Goal: Task Accomplishment & Management: Complete application form

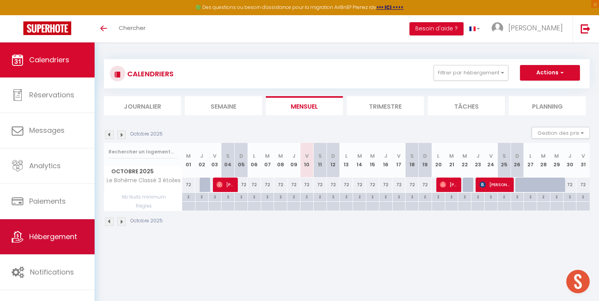
click at [68, 232] on span "Hébergement" at bounding box center [53, 236] width 48 height 10
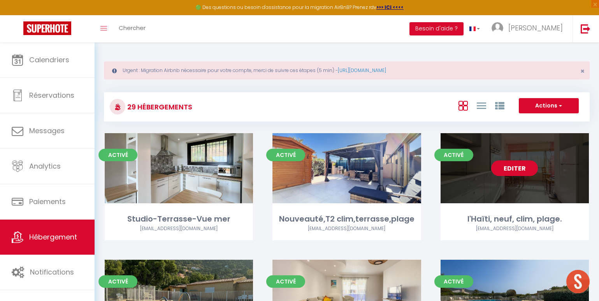
click at [501, 170] on link "Editer" at bounding box center [514, 168] width 47 height 16
select select "3"
select select "2"
select select "1"
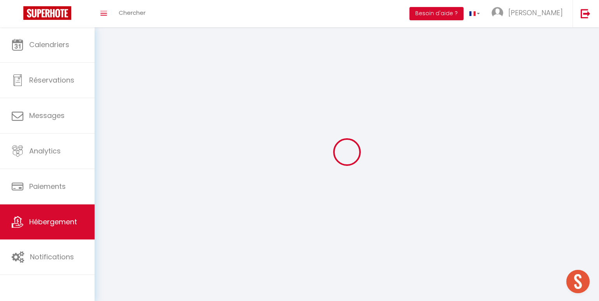
select select
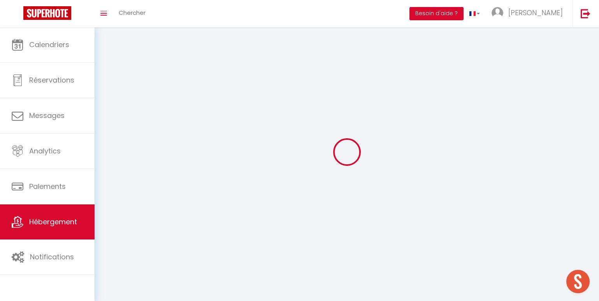
select select
checkbox input "false"
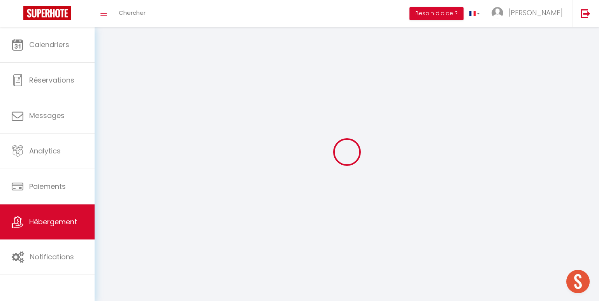
checkbox input "false"
select select
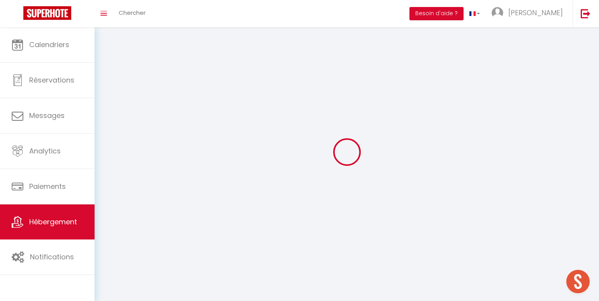
select select
checkbox input "false"
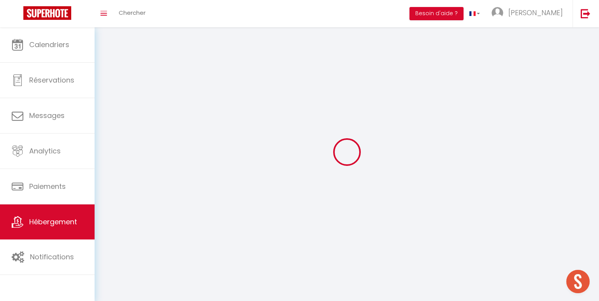
checkbox input "false"
select select
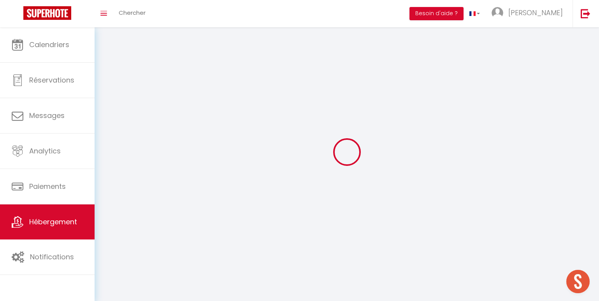
select select
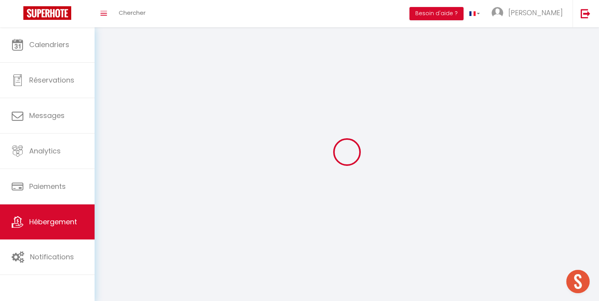
select select
checkbox input "false"
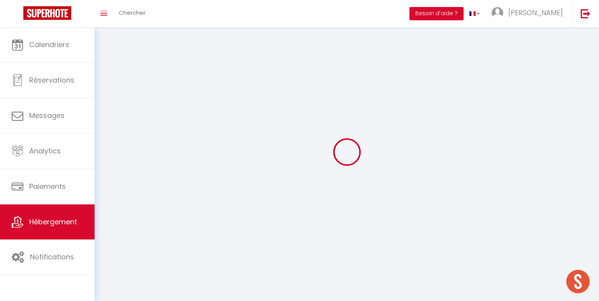
select select
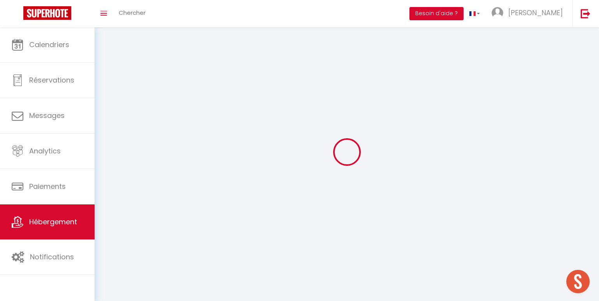
select select
checkbox input "false"
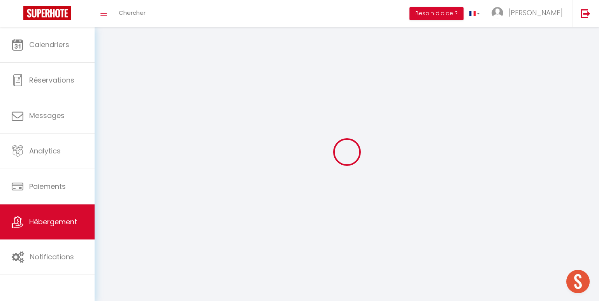
checkbox input "false"
select select
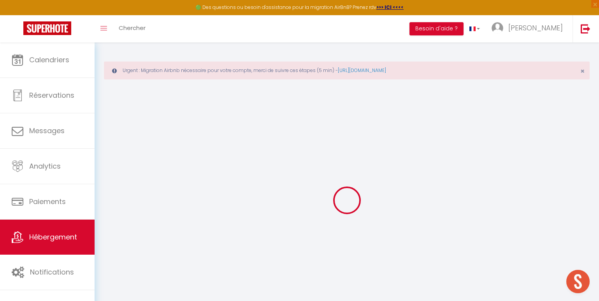
select select
checkbox input "false"
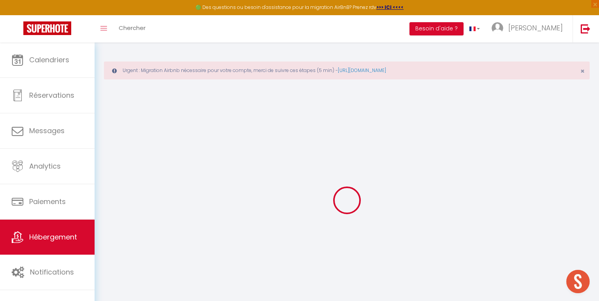
checkbox input "false"
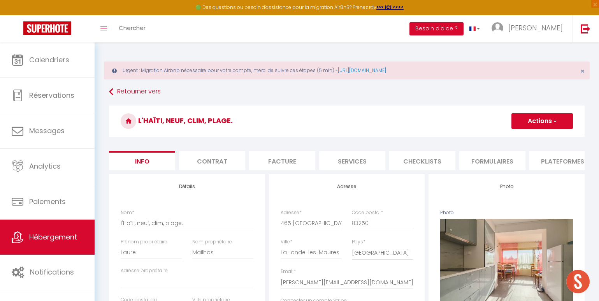
click at [528, 119] on button "Actions" at bounding box center [541, 121] width 61 height 16
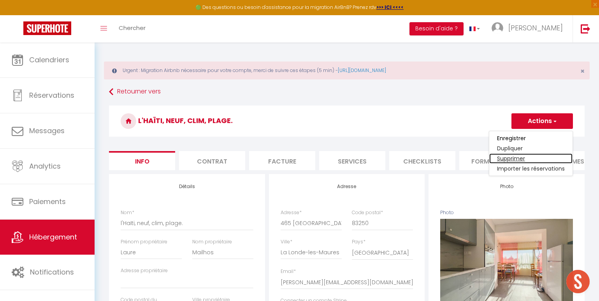
click at [518, 159] on link "Supprimer" at bounding box center [530, 158] width 83 height 10
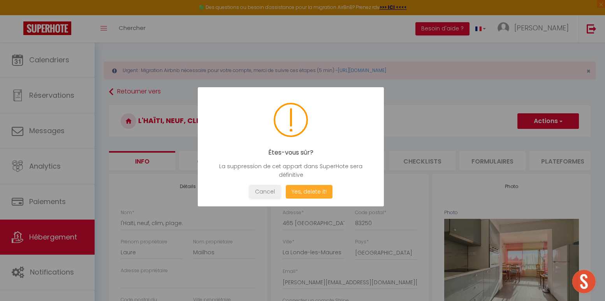
click at [308, 191] on button "Yes, delete it!" at bounding box center [309, 192] width 47 height 14
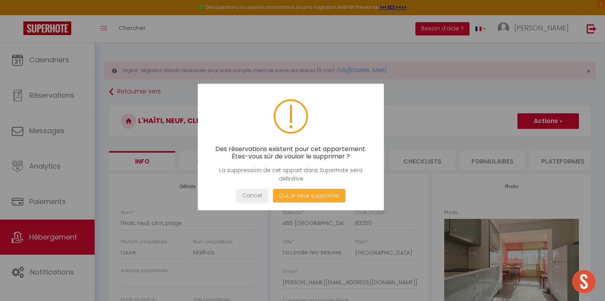
select select
checkbox input "false"
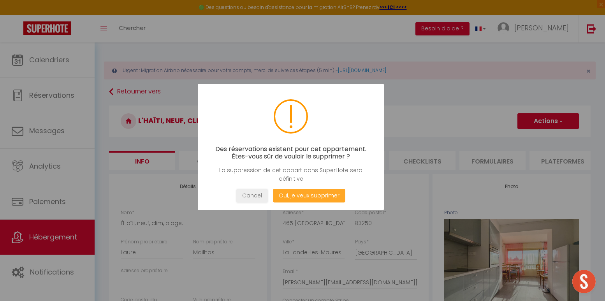
checkbox input "false"
click at [313, 195] on button "Oui, je veux supprimer" at bounding box center [309, 196] width 72 height 14
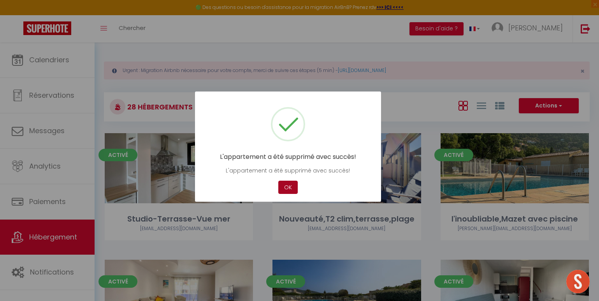
click at [289, 187] on button "OK" at bounding box center [287, 187] width 19 height 14
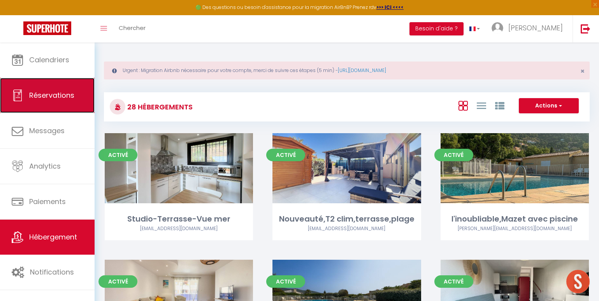
click at [70, 90] on span "Réservations" at bounding box center [51, 95] width 45 height 10
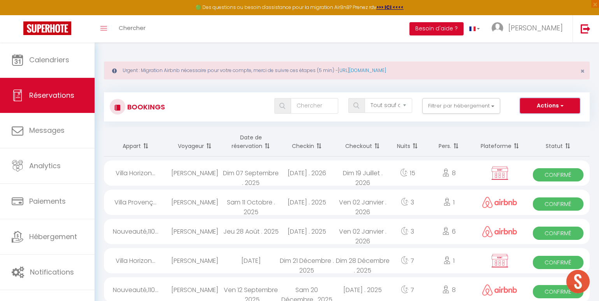
click at [531, 105] on button "Actions" at bounding box center [550, 106] width 60 height 16
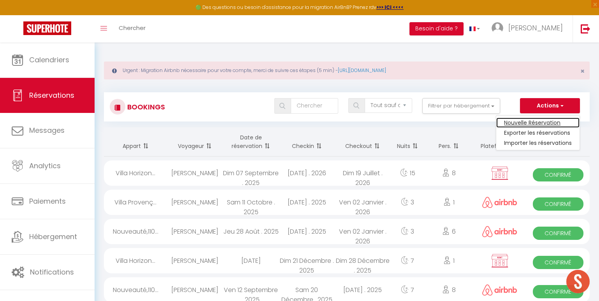
click at [527, 124] on link "Nouvelle Réservation" at bounding box center [537, 122] width 83 height 10
select select
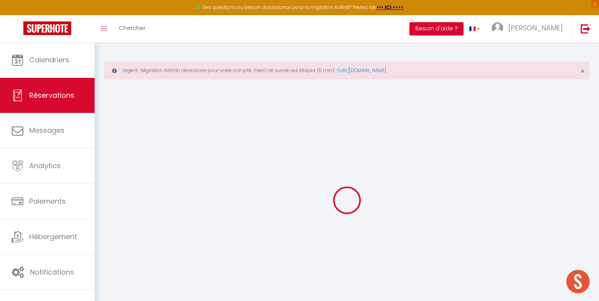
select select
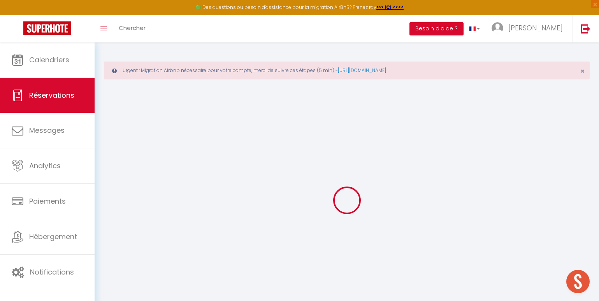
select select
checkbox input "false"
select select
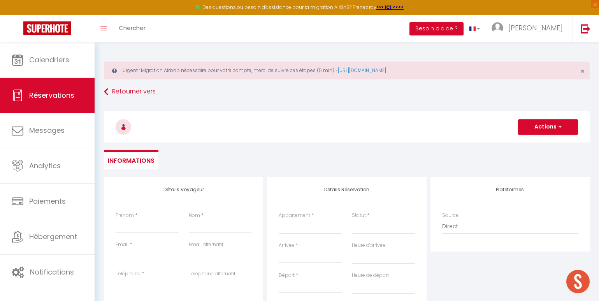
select select
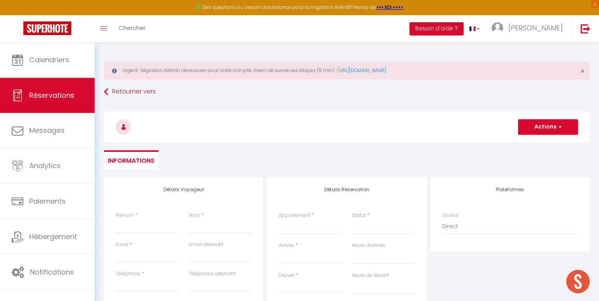
select select
checkbox input "false"
select select
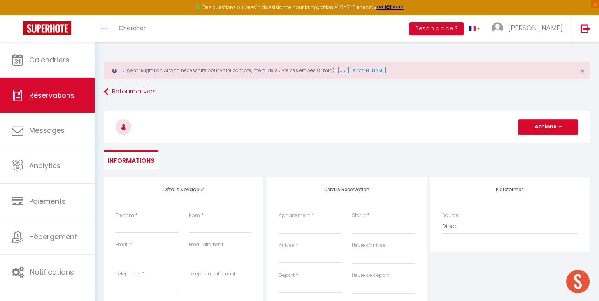
select select
checkbox input "false"
select select
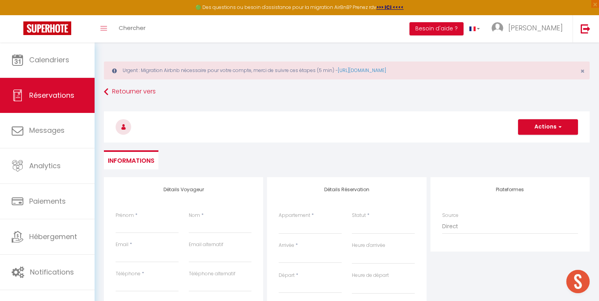
select select
click at [126, 226] on input "Prénom" at bounding box center [147, 226] width 63 height 14
type input "T"
select select
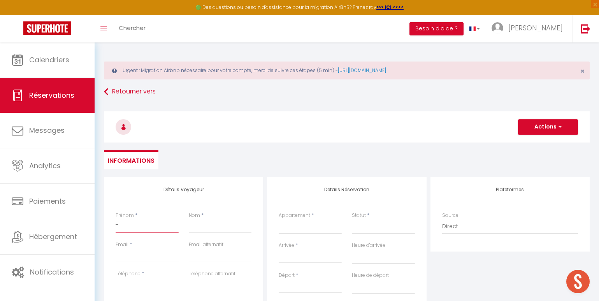
select select
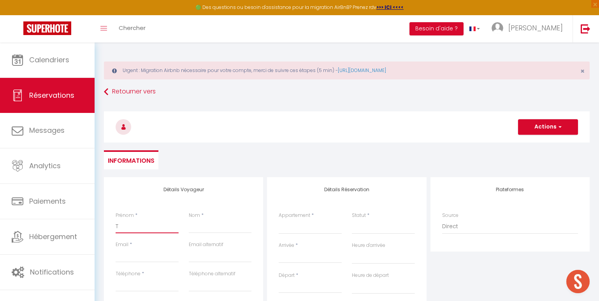
checkbox input "false"
type input "To"
select select
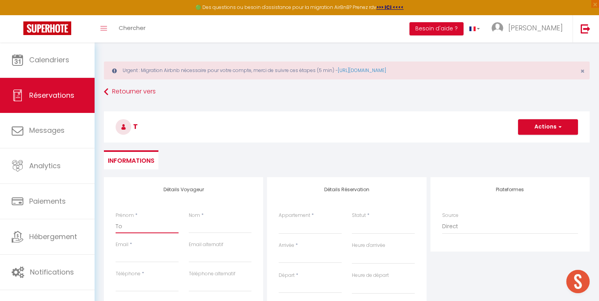
select select
checkbox input "false"
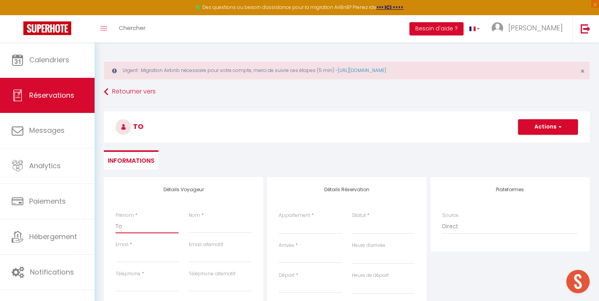
type input "Ton"
select select
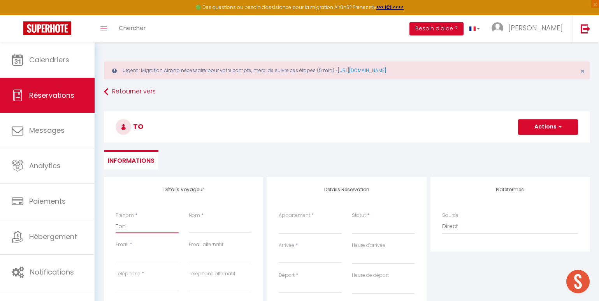
select select
checkbox input "false"
type input "[PERSON_NAME]"
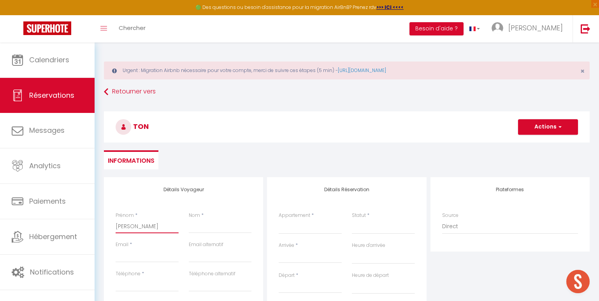
select select
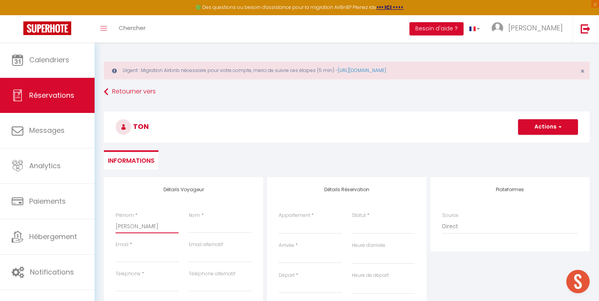
select select
checkbox input "false"
type input "[PERSON_NAME]"
click at [199, 224] on input "Nom" at bounding box center [220, 226] width 63 height 14
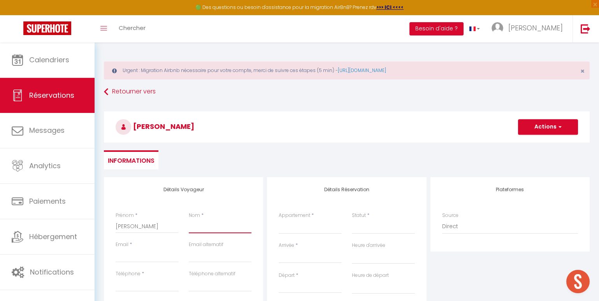
type input "D"
select select
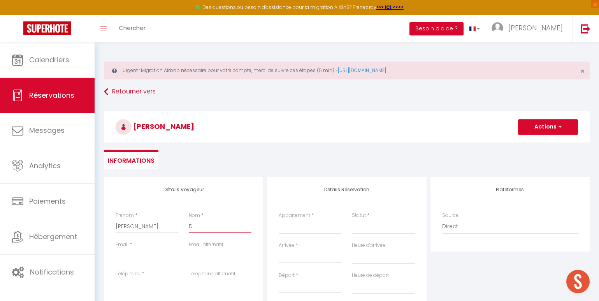
select select
checkbox input "false"
type input "De"
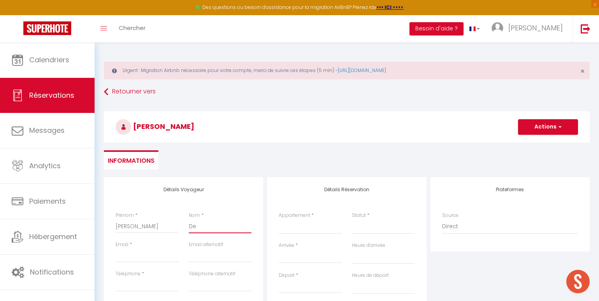
select select
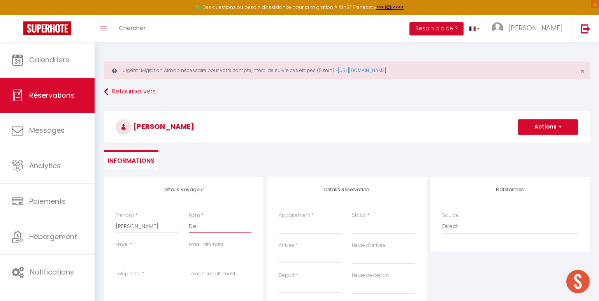
select select
checkbox input "false"
type input "Des"
select select
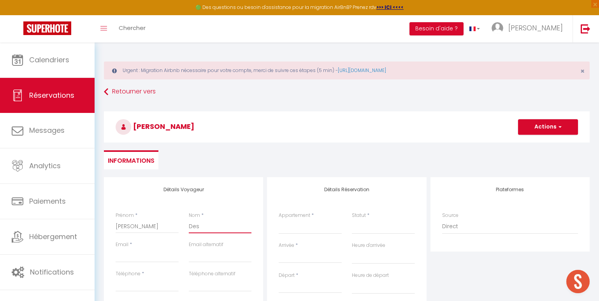
select select
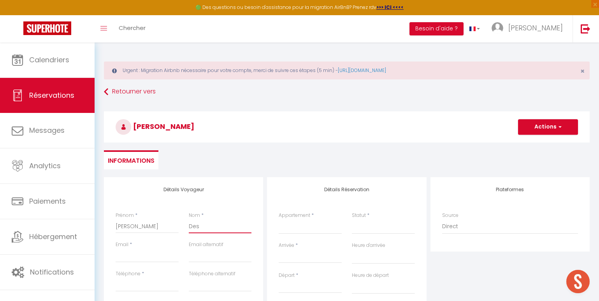
select select
checkbox input "false"
type input "Desf"
select select
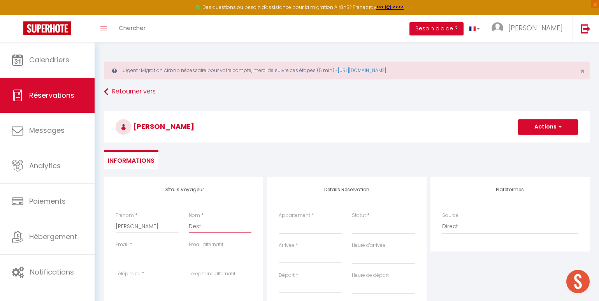
select select
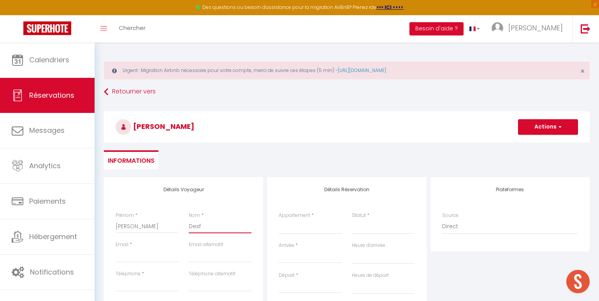
checkbox input "false"
type input "Desfo"
select select
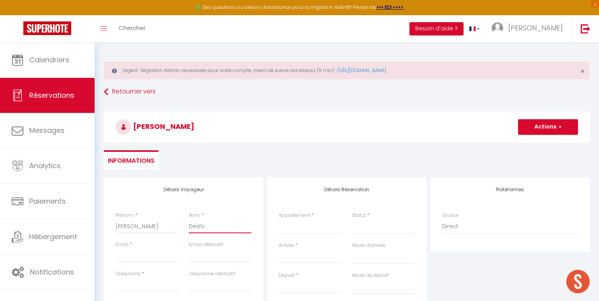
select select
checkbox input "false"
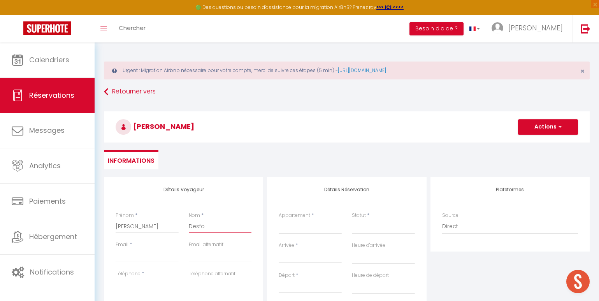
type input "Desfor"
select select
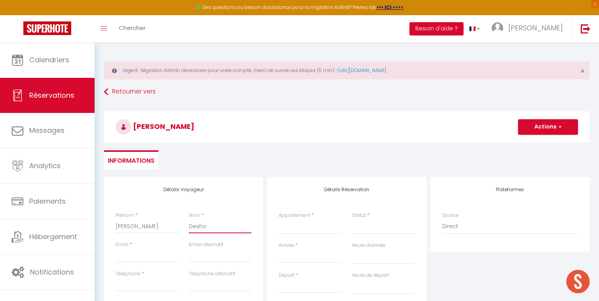
select select
checkbox input "false"
type input "Desforg"
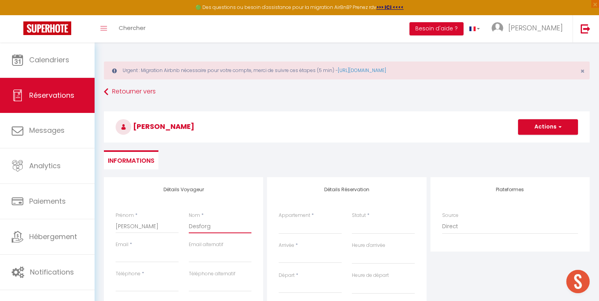
select select
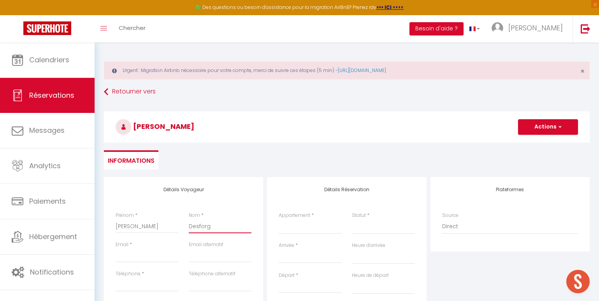
select select
checkbox input "false"
type input "Desforge"
select select
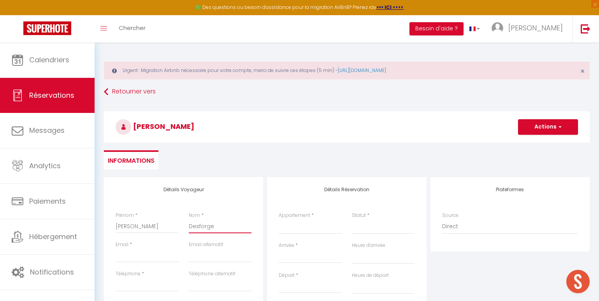
select select
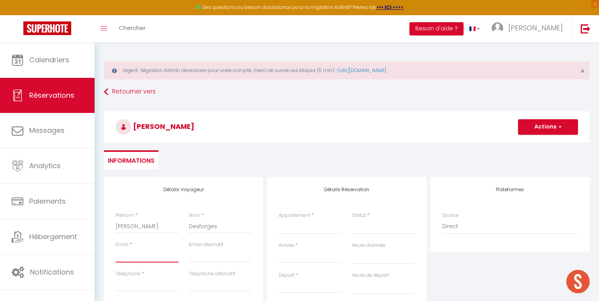
click at [150, 255] on input "Email client" at bounding box center [147, 255] width 63 height 14
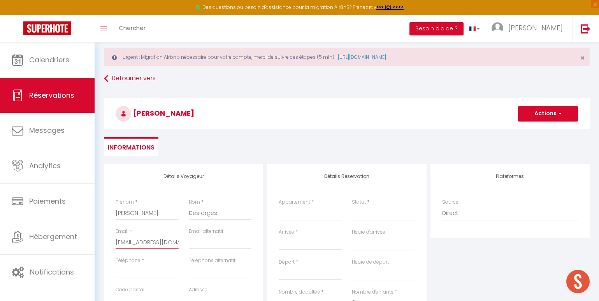
scroll to position [14, 0]
click at [143, 276] on input "Téléphone" at bounding box center [147, 271] width 63 height 14
click at [303, 214] on select "Studio-Terrasse-Vue mer Nouveauté,T2 clim,terrasse,plage l'inoubliable,Mazet av…" at bounding box center [310, 212] width 63 height 15
click at [279, 205] on select "Studio-Terrasse-Vue mer Nouveauté,T2 clim,terrasse,plage l'inoubliable,Mazet av…" at bounding box center [310, 212] width 63 height 15
click at [360, 220] on select "Confirmé Non Confirmé [PERSON_NAME] par le voyageur No Show Request" at bounding box center [383, 212] width 63 height 15
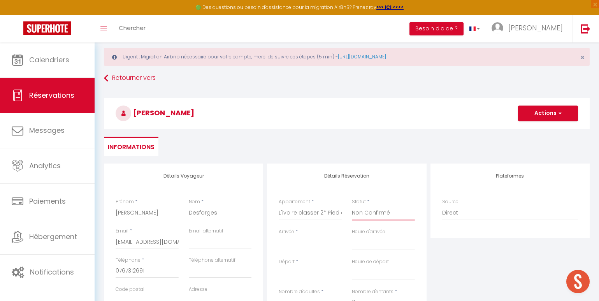
click at [352, 205] on select "Confirmé Non Confirmé [PERSON_NAME] par le voyageur No Show Request" at bounding box center [383, 212] width 63 height 15
click at [303, 251] on div "Arrivée * < [DATE] > Dim Lun Mar Mer Jeu Ven Sam 1 2 3 4 5 6 7 8 9 10 11 12 13 …" at bounding box center [309, 243] width 73 height 30
click at [303, 247] on input "Arrivée" at bounding box center [310, 243] width 63 height 10
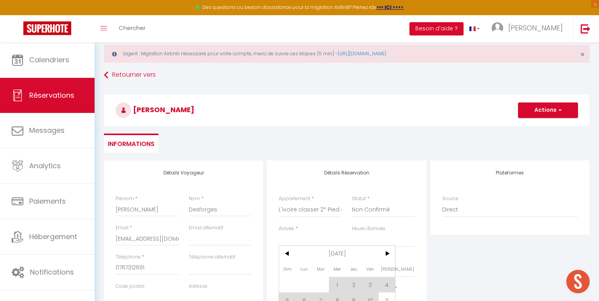
scroll to position [149, 0]
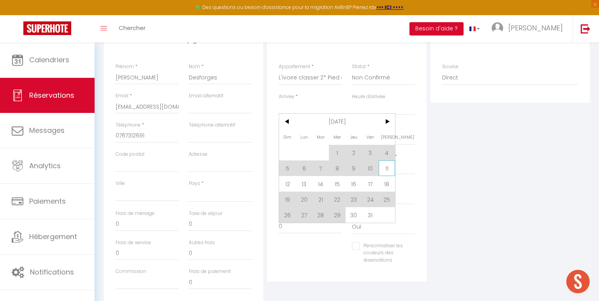
click at [383, 168] on span "11" at bounding box center [387, 168] width 17 height 16
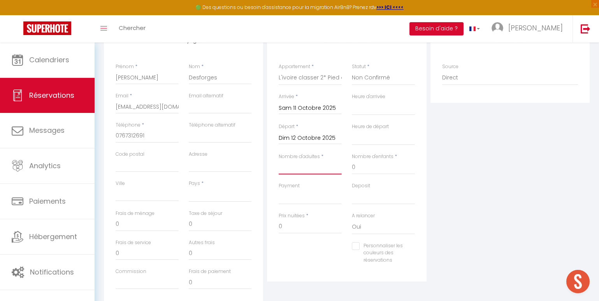
click at [310, 168] on input "Nombre d'adultes" at bounding box center [310, 167] width 63 height 14
click at [307, 139] on input "Dim 12 Octobre 2025" at bounding box center [310, 138] width 63 height 10
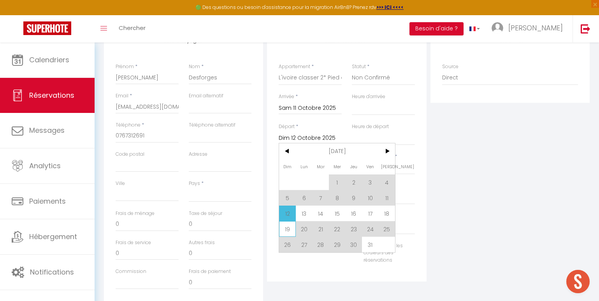
click at [285, 226] on span "19" at bounding box center [287, 229] width 17 height 16
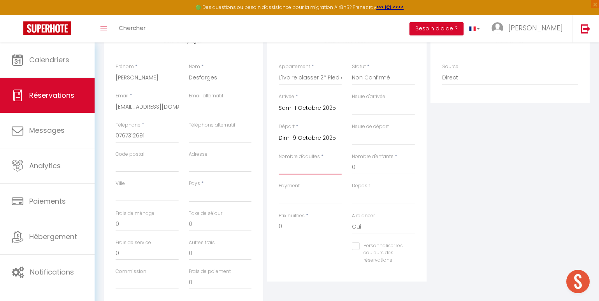
click at [307, 170] on input "Nombre d'adultes" at bounding box center [310, 167] width 63 height 14
click at [359, 114] on select "00:00 00:30 01:00 01:30 02:00 02:30 03:00 03:30 04:00 04:30 05:00 05:30 06:00 0…" at bounding box center [383, 107] width 63 height 15
click at [352, 100] on select "00:00 00:30 01:00 01:30 02:00 02:30 03:00 03:30 04:00 04:30 05:00 05:30 06:00 0…" at bounding box center [383, 107] width 63 height 15
click at [370, 141] on select "00:00 00:30 01:00 01:30 02:00 02:30 03:00 03:30 04:00 04:30 05:00 05:30 06:00 0…" at bounding box center [383, 137] width 63 height 15
click at [352, 130] on select "00:00 00:30 01:00 01:30 02:00 02:30 03:00 03:30 04:00 04:30 05:00 05:30 06:00 0…" at bounding box center [383, 137] width 63 height 15
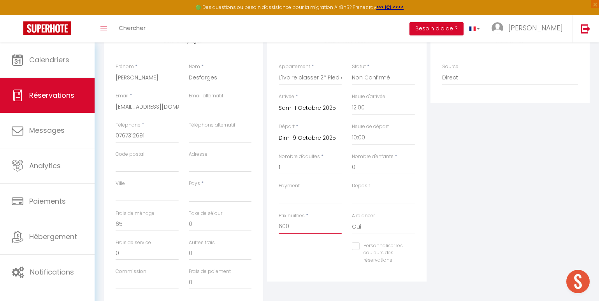
click at [305, 227] on input "600" at bounding box center [310, 226] width 63 height 14
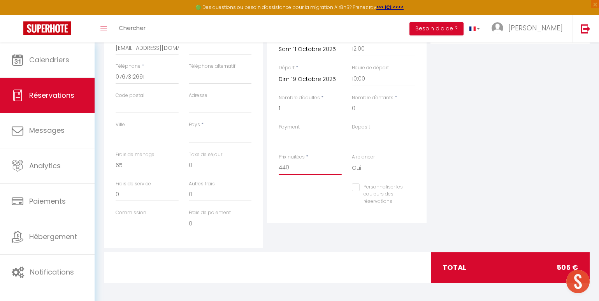
scroll to position [209, 0]
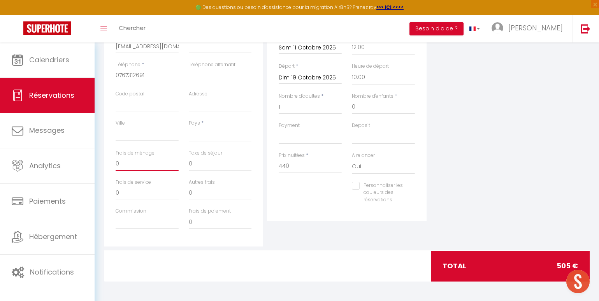
click at [128, 162] on input "0" at bounding box center [147, 164] width 63 height 14
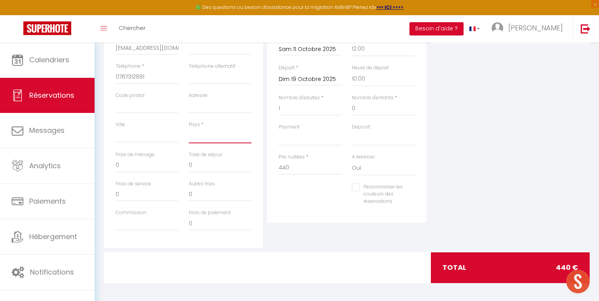
click at [213, 137] on select "[GEOGRAPHIC_DATA] [GEOGRAPHIC_DATA] [GEOGRAPHIC_DATA] [GEOGRAPHIC_DATA] [GEOGRA…" at bounding box center [220, 135] width 63 height 15
click at [189, 128] on select "[GEOGRAPHIC_DATA] [GEOGRAPHIC_DATA] [GEOGRAPHIC_DATA] [GEOGRAPHIC_DATA] [GEOGRA…" at bounding box center [220, 135] width 63 height 15
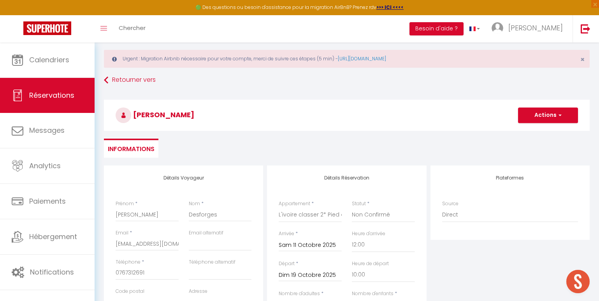
scroll to position [0, 0]
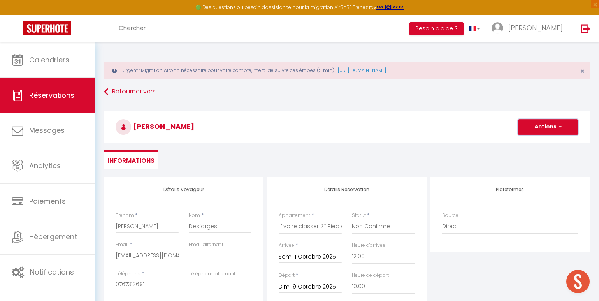
click at [533, 126] on button "Actions" at bounding box center [548, 127] width 60 height 16
click at [527, 143] on link "Enregistrer" at bounding box center [539, 144] width 61 height 10
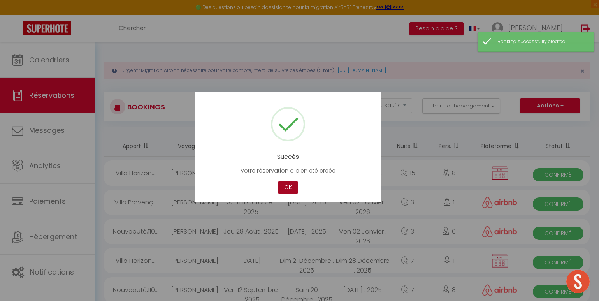
click at [292, 188] on button "OK" at bounding box center [287, 187] width 19 height 14
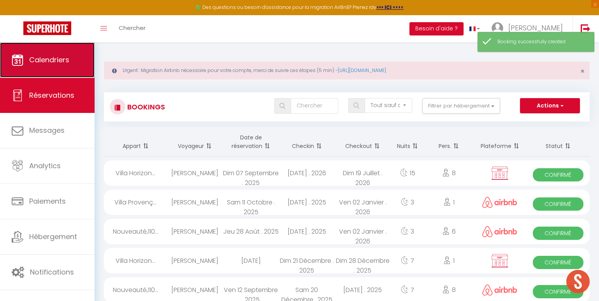
click at [53, 62] on span "Calendriers" at bounding box center [49, 60] width 40 height 10
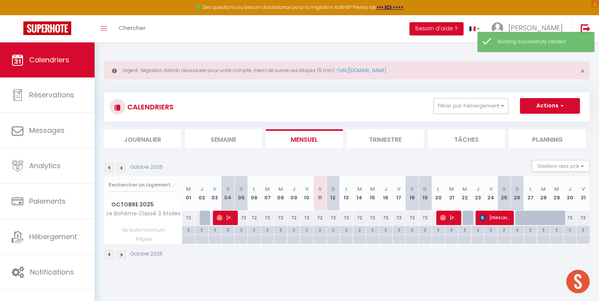
scroll to position [2, 0]
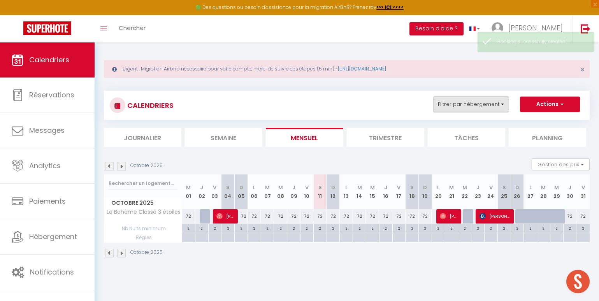
click at [478, 103] on button "Filtrer par hébergement" at bounding box center [470, 104] width 75 height 16
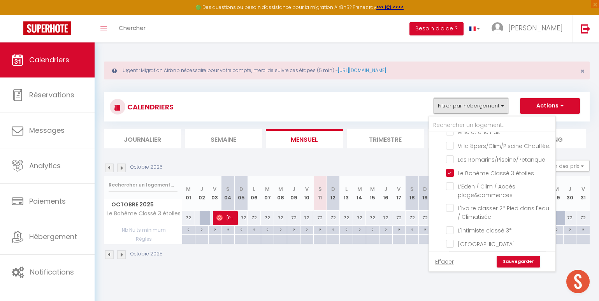
scroll to position [289, 0]
click at [444, 203] on ul "Tous Studio-Terrasse-Vue mer Nouveauté,T2 clim,terrasse,plage l'inoubliable,Maz…" at bounding box center [492, 88] width 126 height 489
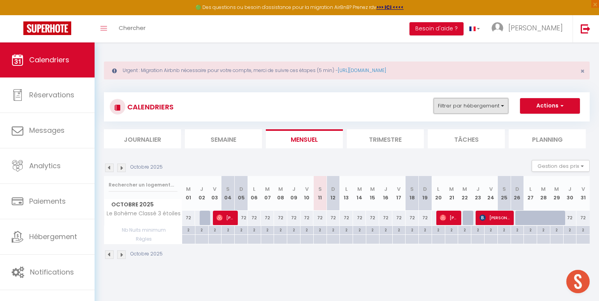
click at [466, 107] on button "Filtrer par hébergement" at bounding box center [470, 106] width 75 height 16
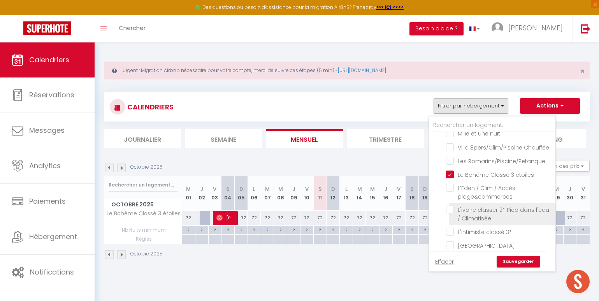
click at [452, 205] on input "L'ivoire classer 2* Pied dans l'eau / Climatisée" at bounding box center [499, 209] width 107 height 8
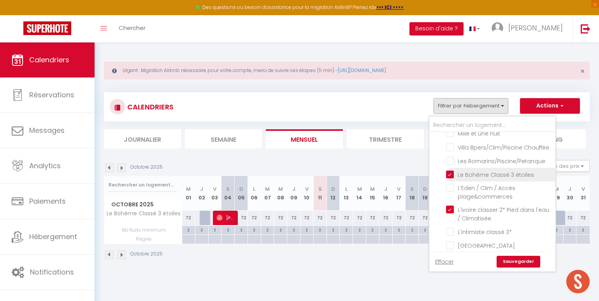
click at [450, 170] on input "Le Bohème Classé 3 étoiles" at bounding box center [499, 174] width 107 height 8
click at [508, 258] on link "Sauvegarder" at bounding box center [518, 262] width 44 height 12
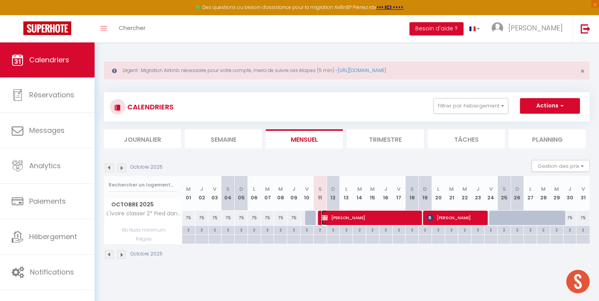
click at [391, 218] on span "[PERSON_NAME]" at bounding box center [369, 217] width 97 height 15
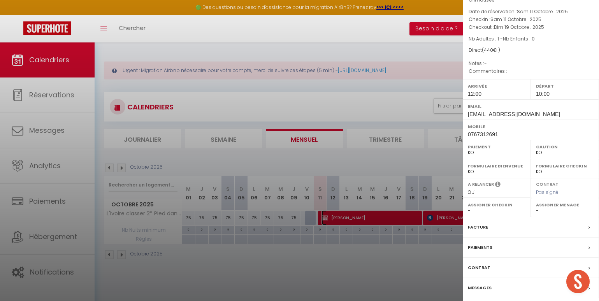
scroll to position [46, 0]
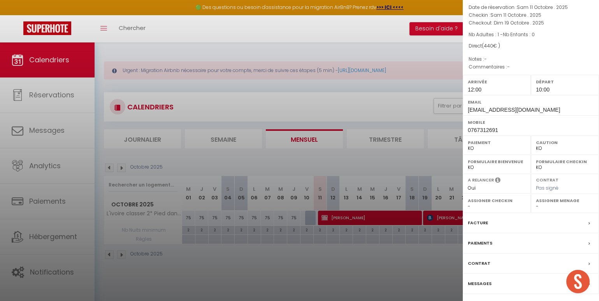
click at [498, 263] on div "Contrat" at bounding box center [531, 263] width 136 height 20
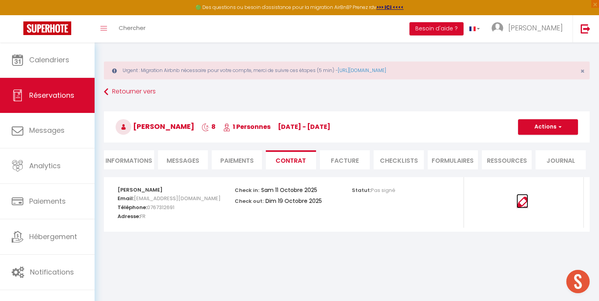
click at [519, 203] on img at bounding box center [522, 202] width 12 height 12
click at [533, 124] on button "Actions" at bounding box center [548, 127] width 60 height 16
click at [531, 153] on link "Envoyer le contrat" at bounding box center [541, 154] width 65 height 10
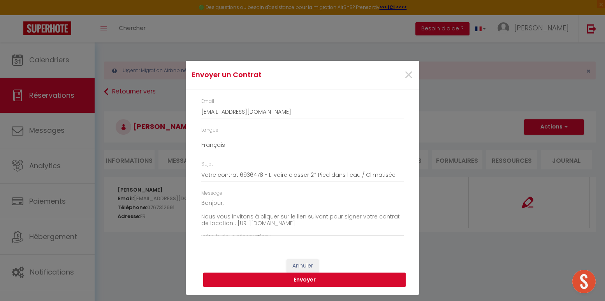
click at [315, 282] on button "Envoyer" at bounding box center [304, 279] width 202 height 15
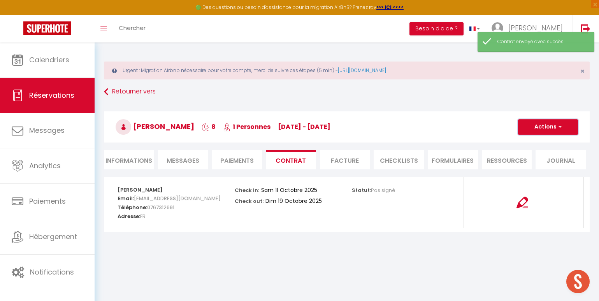
click at [533, 123] on button "Actions" at bounding box center [548, 127] width 60 height 16
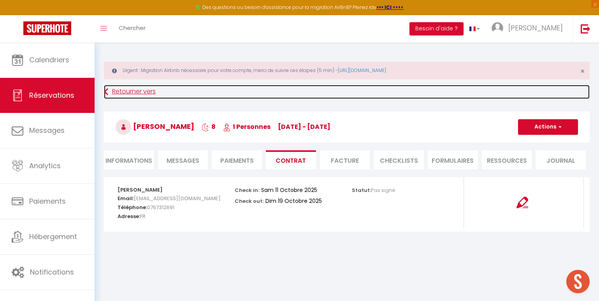
click at [480, 94] on link "Retourner vers" at bounding box center [346, 92] width 485 height 14
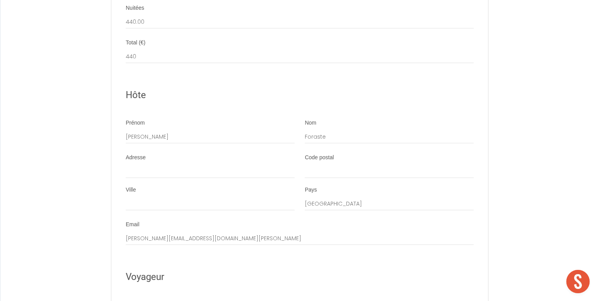
scroll to position [940, 0]
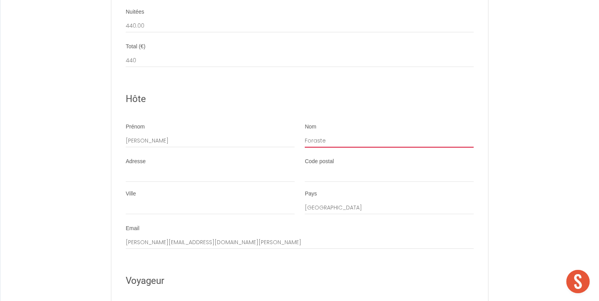
drag, startPoint x: 329, startPoint y: 149, endPoint x: 304, endPoint y: 150, distance: 25.3
click at [305, 147] on input "Foraste" at bounding box center [389, 140] width 169 height 14
type input "Muller"
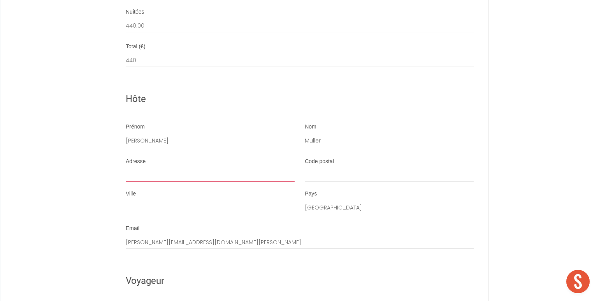
click at [230, 182] on input "Adresse" at bounding box center [210, 175] width 169 height 14
type input "173 Rue des Dauphins"
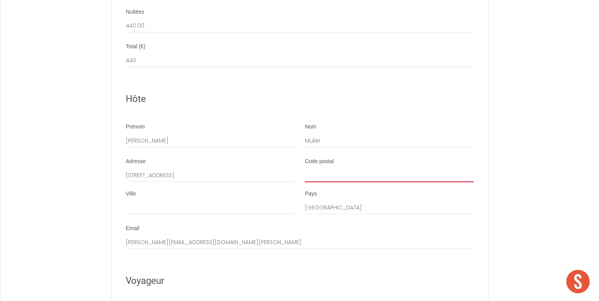
click at [319, 182] on input "Code postal" at bounding box center [389, 175] width 169 height 14
type input "83250"
click at [216, 222] on div "Ville" at bounding box center [210, 206] width 179 height 32
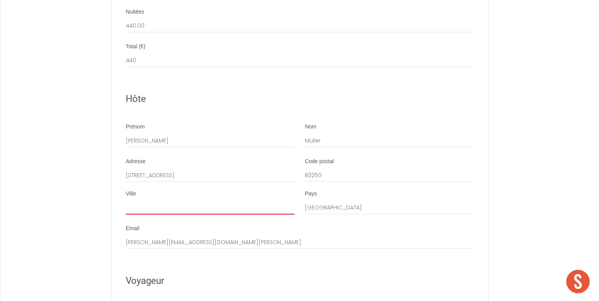
click at [216, 214] on input "Ville" at bounding box center [210, 207] width 169 height 14
type input "La Londe Les Maures"
click at [374, 116] on div "Hôte" at bounding box center [300, 99] width 348 height 34
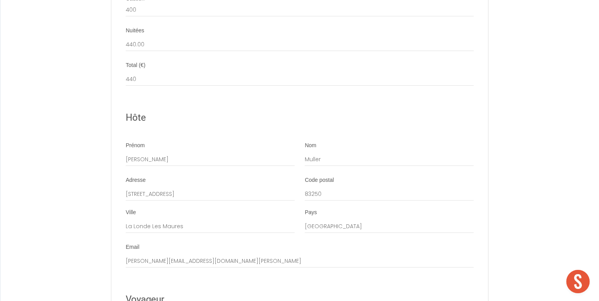
scroll to position [1279, 0]
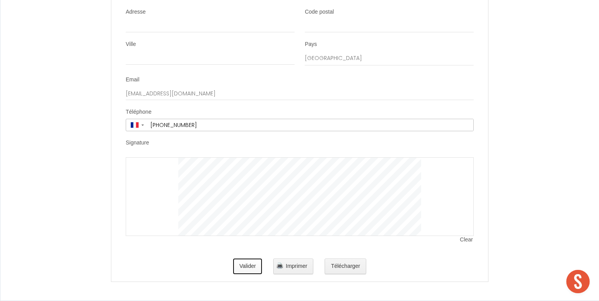
click at [246, 270] on button "Valider" at bounding box center [247, 266] width 29 height 16
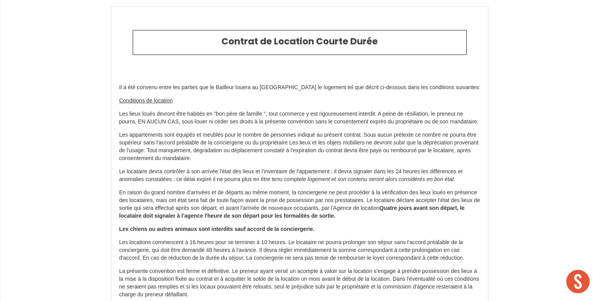
scroll to position [2, 0]
